Goal: Find specific page/section

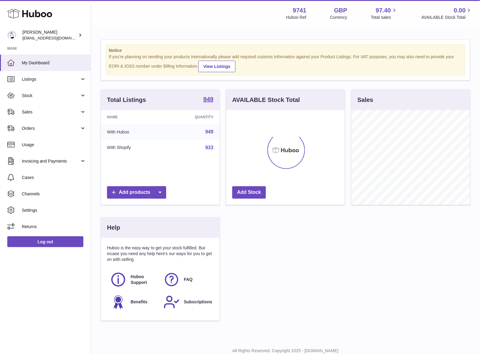
scroll to position [94, 118]
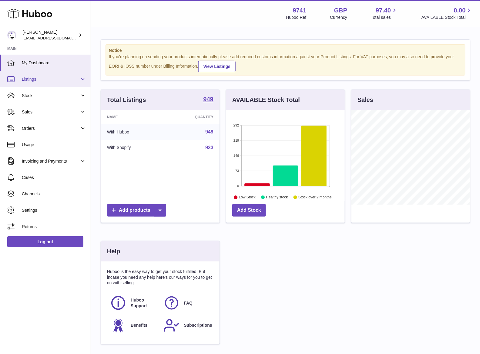
click at [35, 82] on span "Listings" at bounding box center [51, 79] width 58 height 6
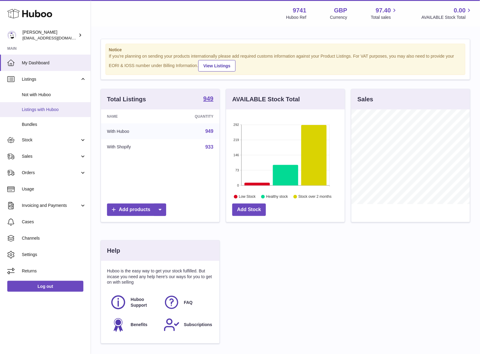
scroll to position [0, 0]
click at [34, 111] on span "Listings with Huboo" at bounding box center [54, 110] width 64 height 6
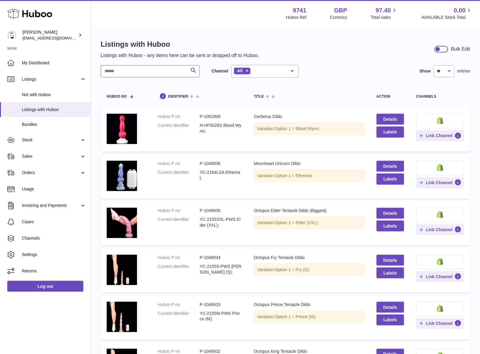
click at [117, 70] on input "text" at bounding box center [150, 71] width 99 height 12
click at [115, 71] on input "text" at bounding box center [150, 71] width 99 height 12
click at [38, 139] on span "Stock" at bounding box center [51, 140] width 58 height 6
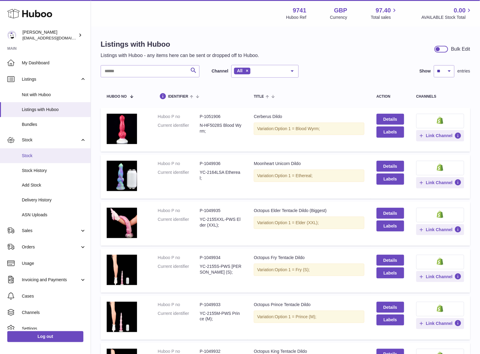
click at [40, 154] on span "Stock" at bounding box center [54, 156] width 64 height 6
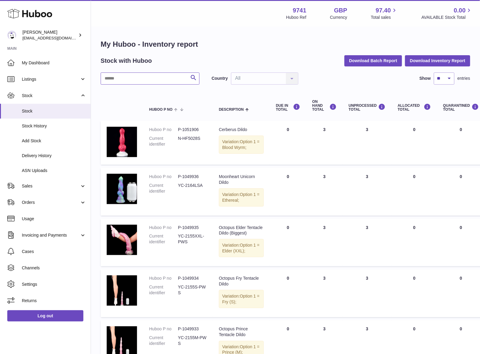
click at [123, 77] on input "text" at bounding box center [150, 78] width 99 height 12
click at [121, 80] on input "text" at bounding box center [150, 78] width 99 height 12
paste input "*******"
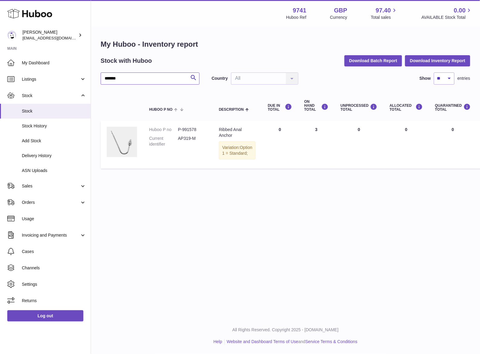
type input "*******"
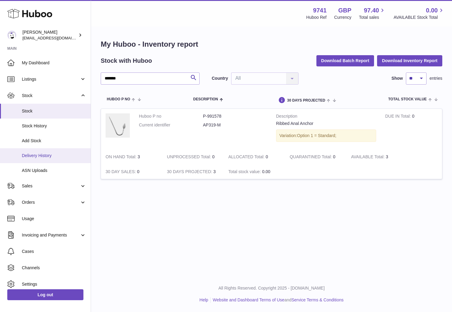
click at [37, 149] on link "Delivery History" at bounding box center [45, 155] width 91 height 15
